Goal: Task Accomplishment & Management: Use online tool/utility

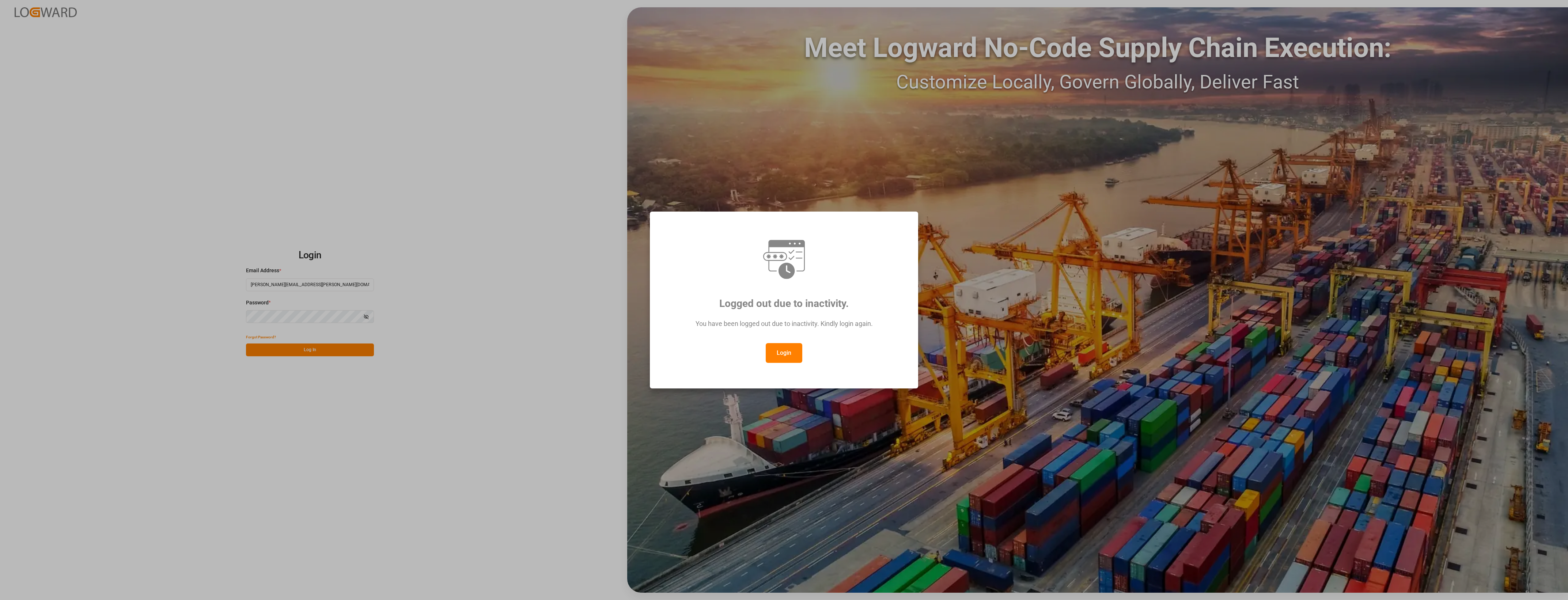
click at [794, 358] on button "Login" at bounding box center [784, 353] width 37 height 19
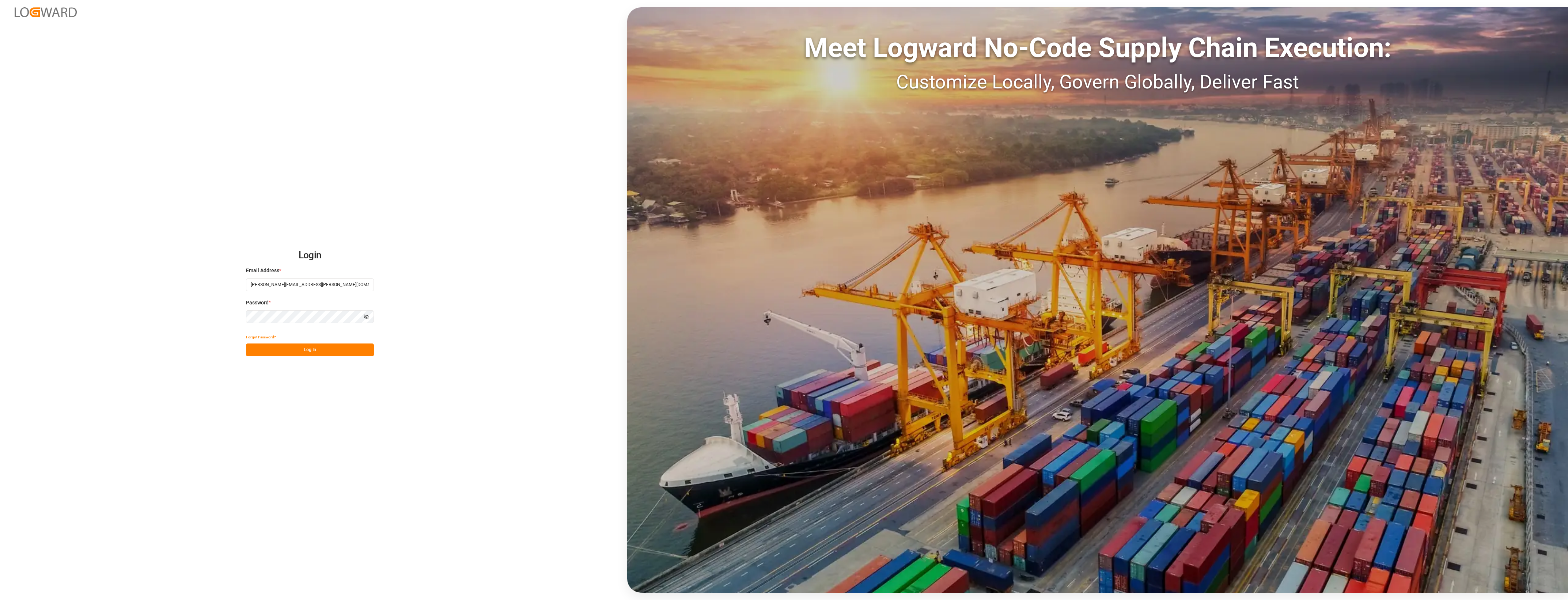
click at [301, 351] on button "Log In" at bounding box center [310, 349] width 128 height 13
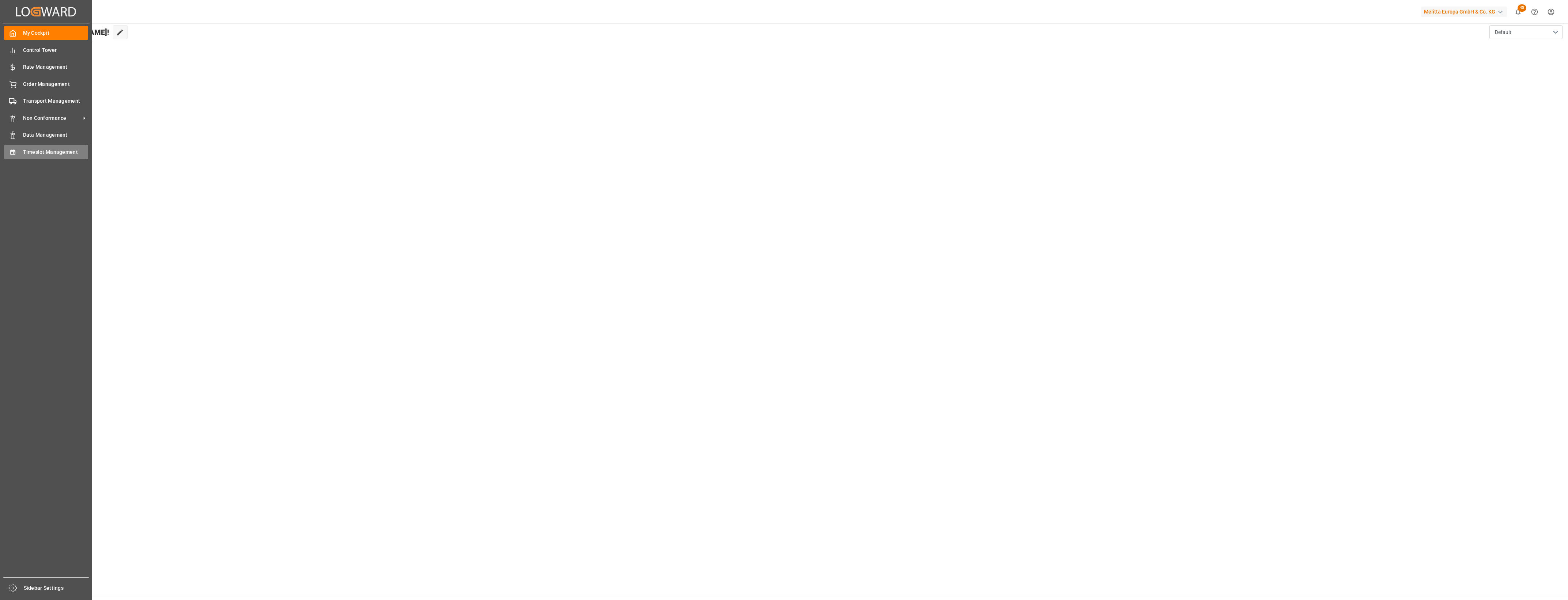
click at [24, 154] on span "Timeslot Management" at bounding box center [55, 152] width 65 height 8
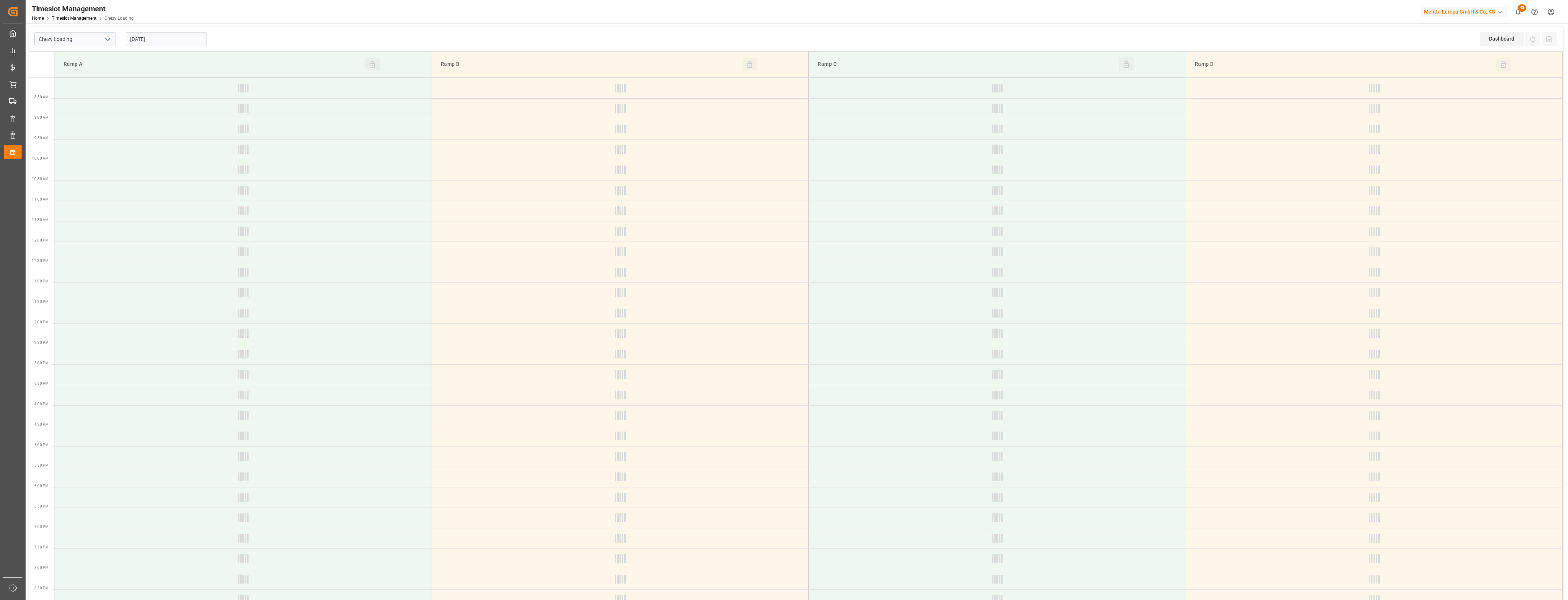
click at [108, 37] on icon "open menu" at bounding box center [108, 40] width 9 height 9
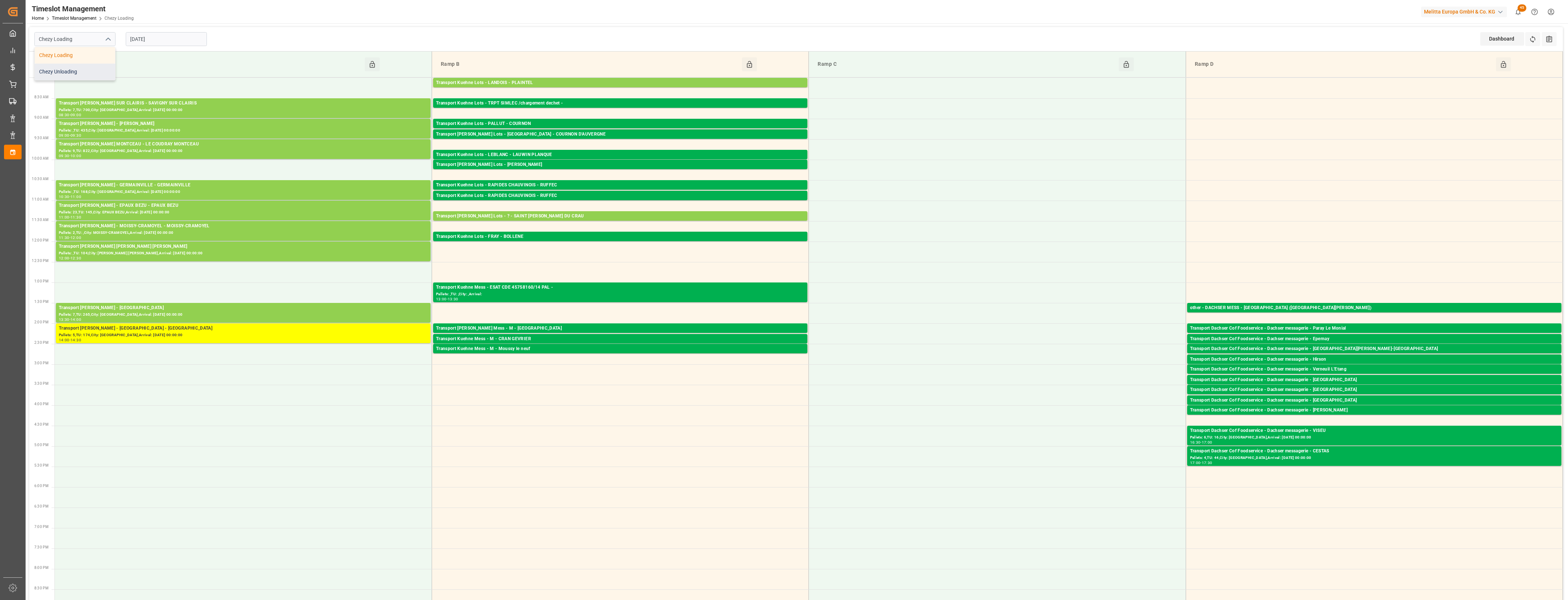
click at [85, 73] on div "Chezy Unloading" at bounding box center [75, 71] width 80 height 16
click at [106, 38] on icon "open menu" at bounding box center [108, 40] width 9 height 9
click at [80, 57] on div "Chezy Loading" at bounding box center [75, 55] width 80 height 16
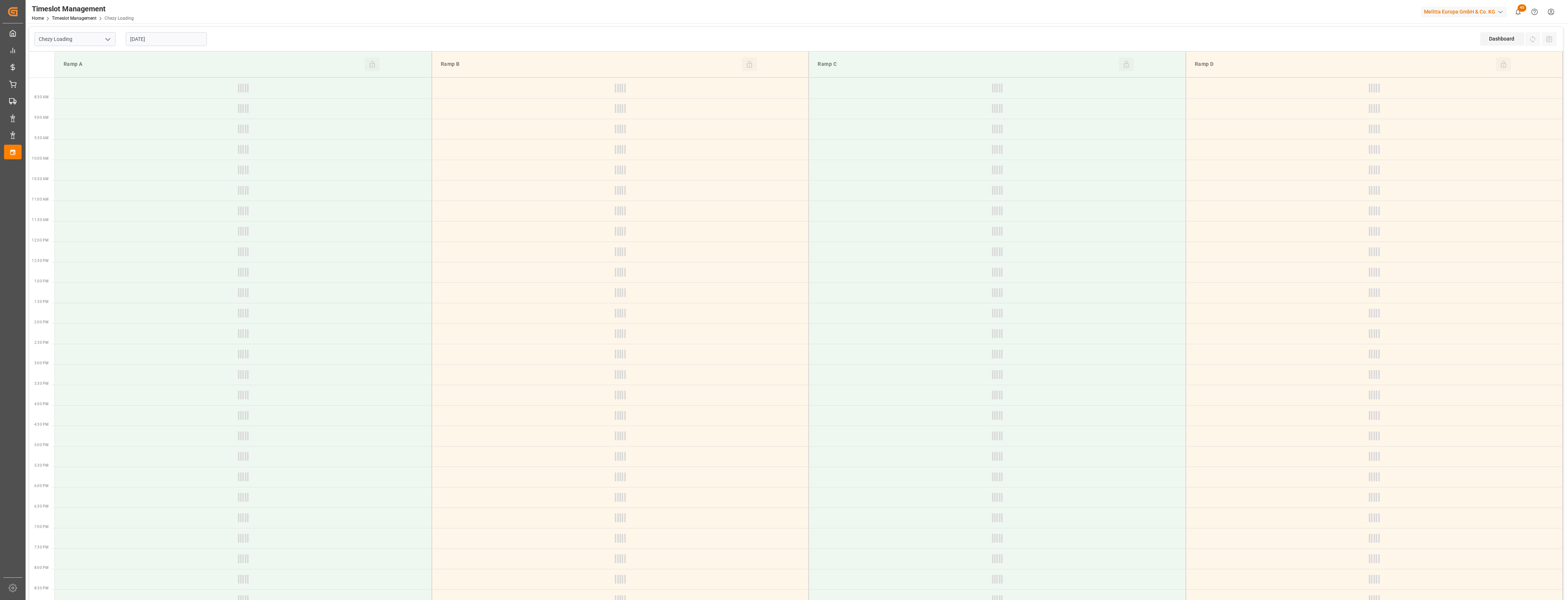
click at [108, 36] on icon "open menu" at bounding box center [108, 40] width 9 height 9
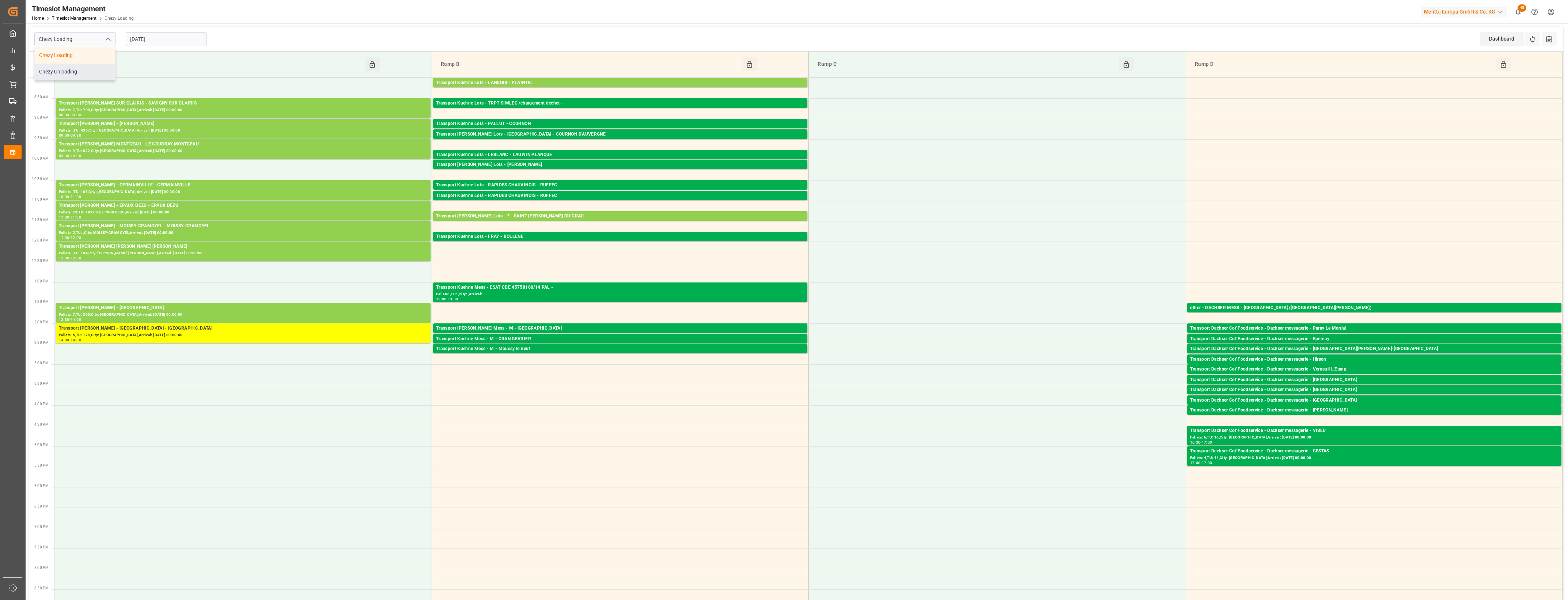
click at [76, 72] on div "Chezy Unloading" at bounding box center [75, 71] width 80 height 16
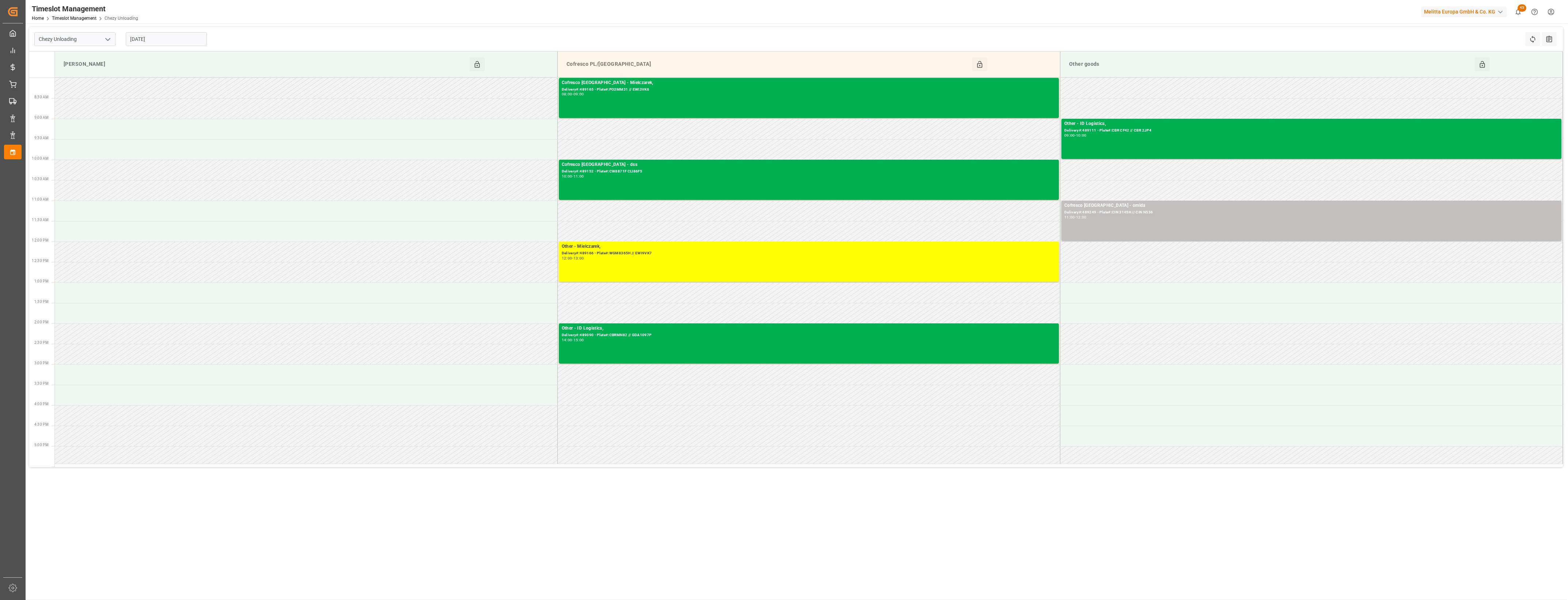
click at [107, 41] on icon "open menu" at bounding box center [108, 40] width 9 height 9
click at [80, 56] on div "Chezy Loading" at bounding box center [75, 55] width 80 height 16
type input "Chezy Loading"
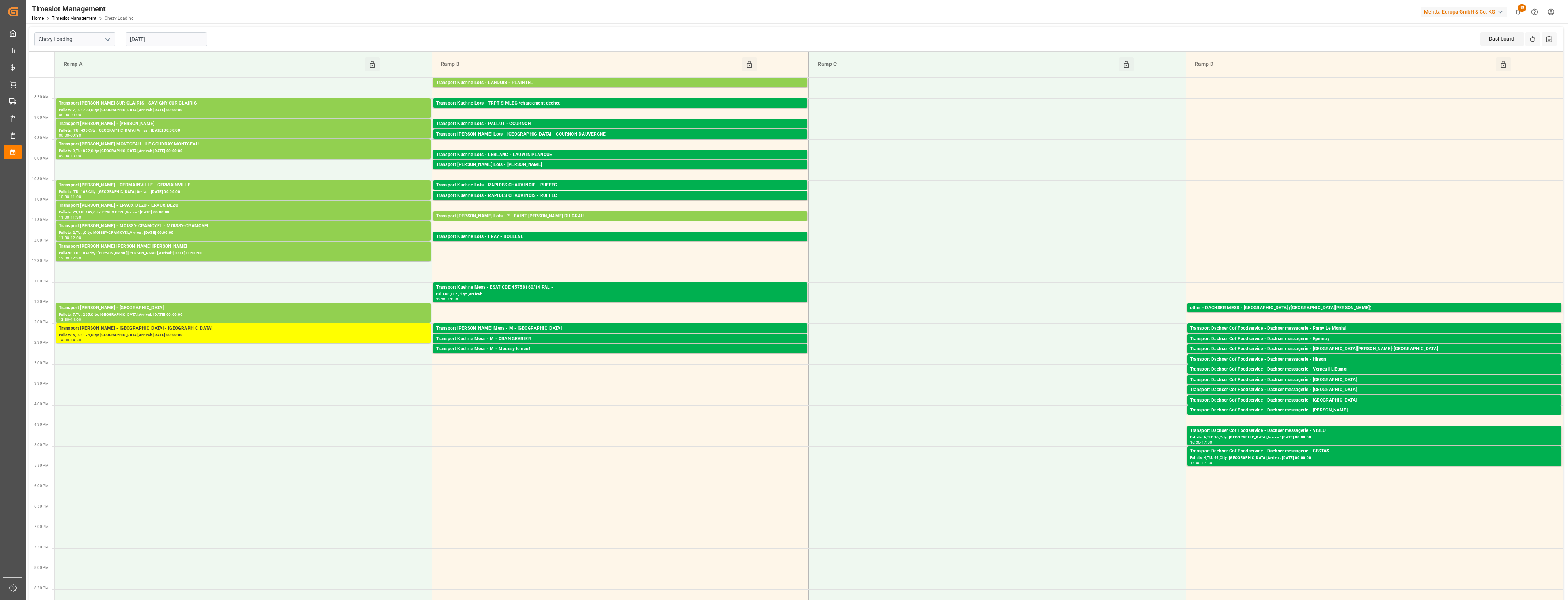
click at [197, 39] on input "[DATE]" at bounding box center [166, 39] width 81 height 14
click at [165, 83] on div "3" at bounding box center [164, 83] width 9 height 9
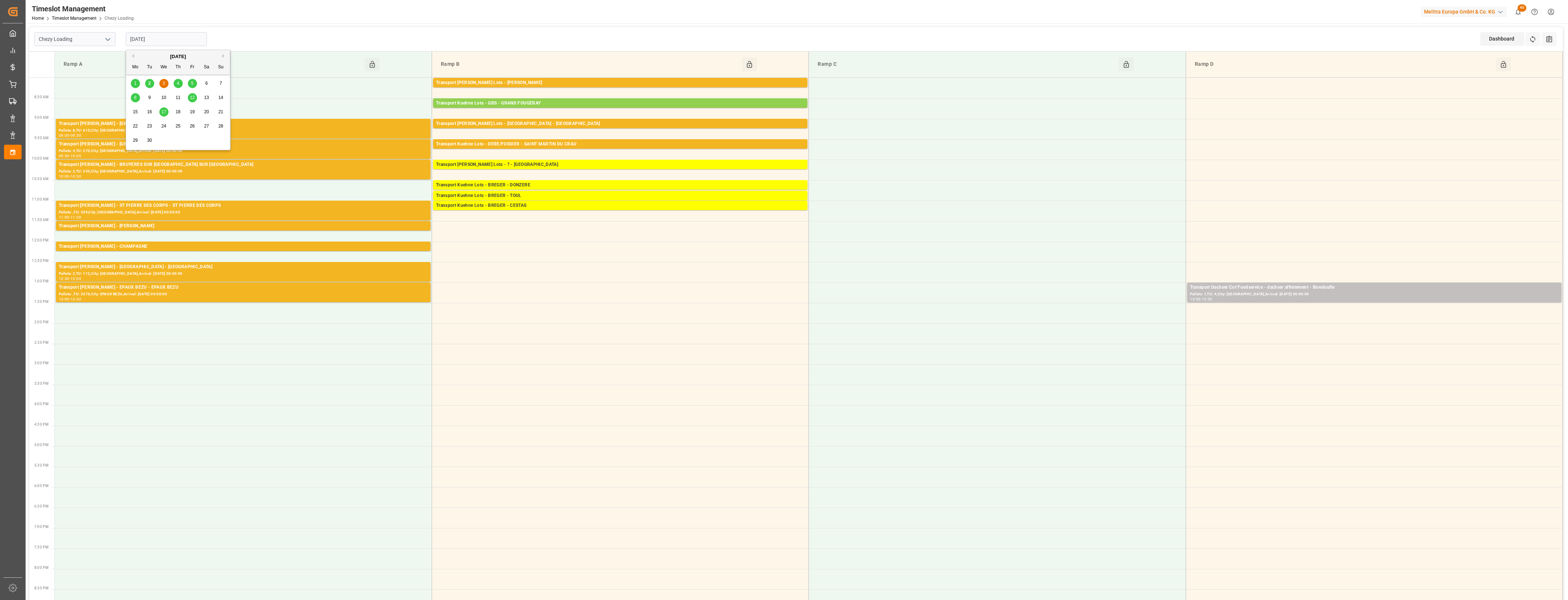
click at [192, 39] on input "[DATE]" at bounding box center [166, 39] width 81 height 14
click at [152, 83] on div "2" at bounding box center [149, 83] width 9 height 9
type input "[DATE]"
